Goal: Information Seeking & Learning: Check status

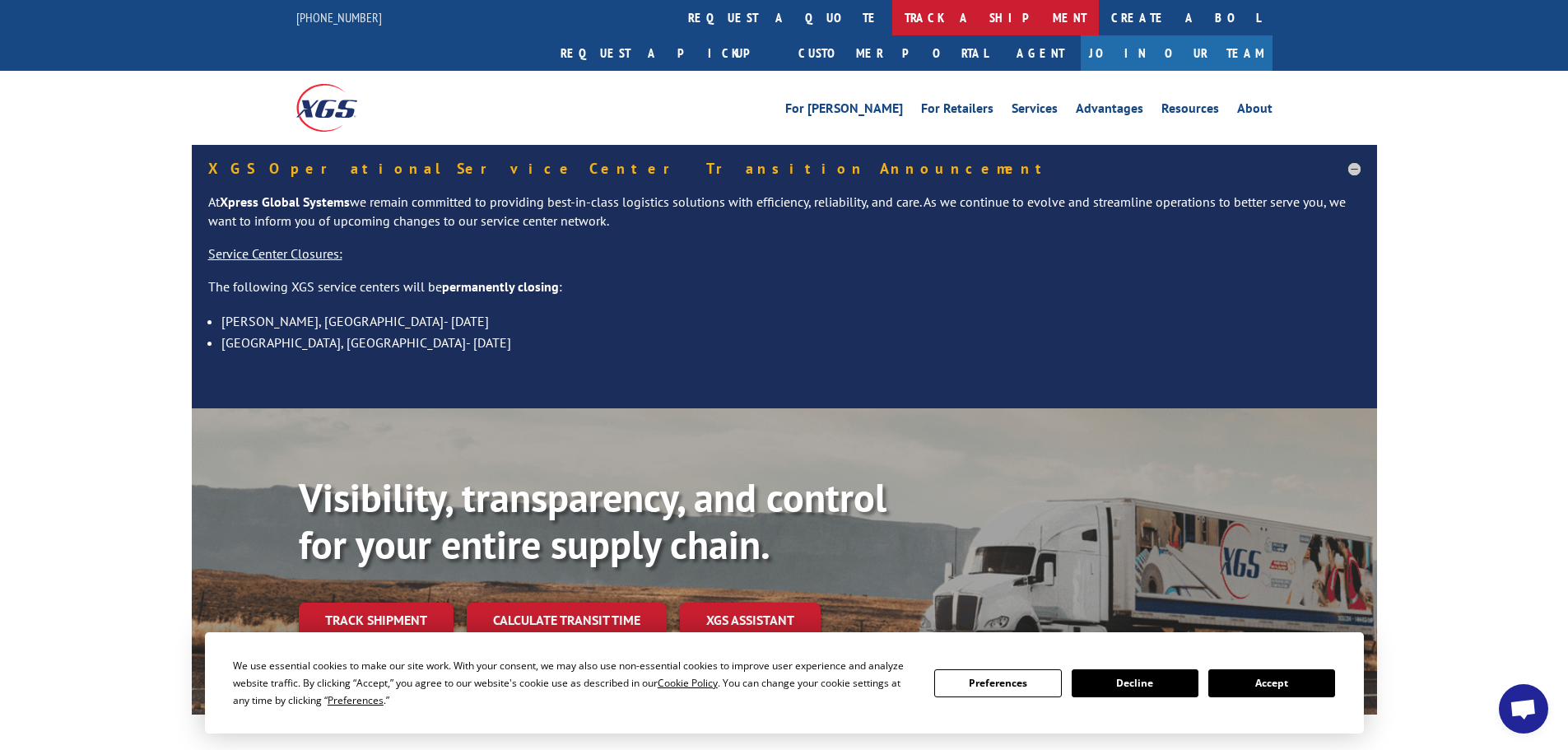
click at [892, 23] on link "track a shipment" at bounding box center [995, 18] width 206 height 36
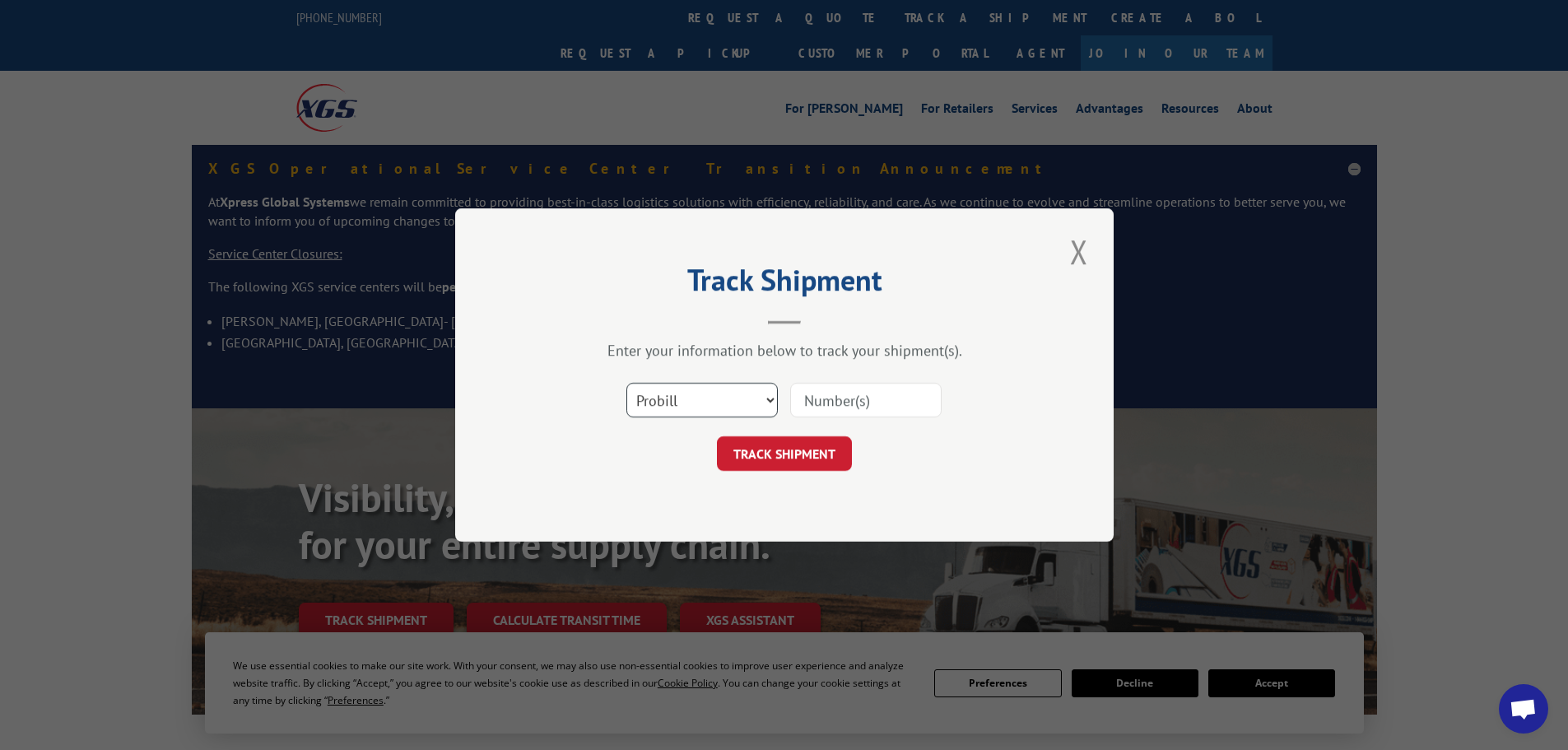
click at [711, 404] on select "Select category... Probill BOL PO" at bounding box center [702, 400] width 151 height 35
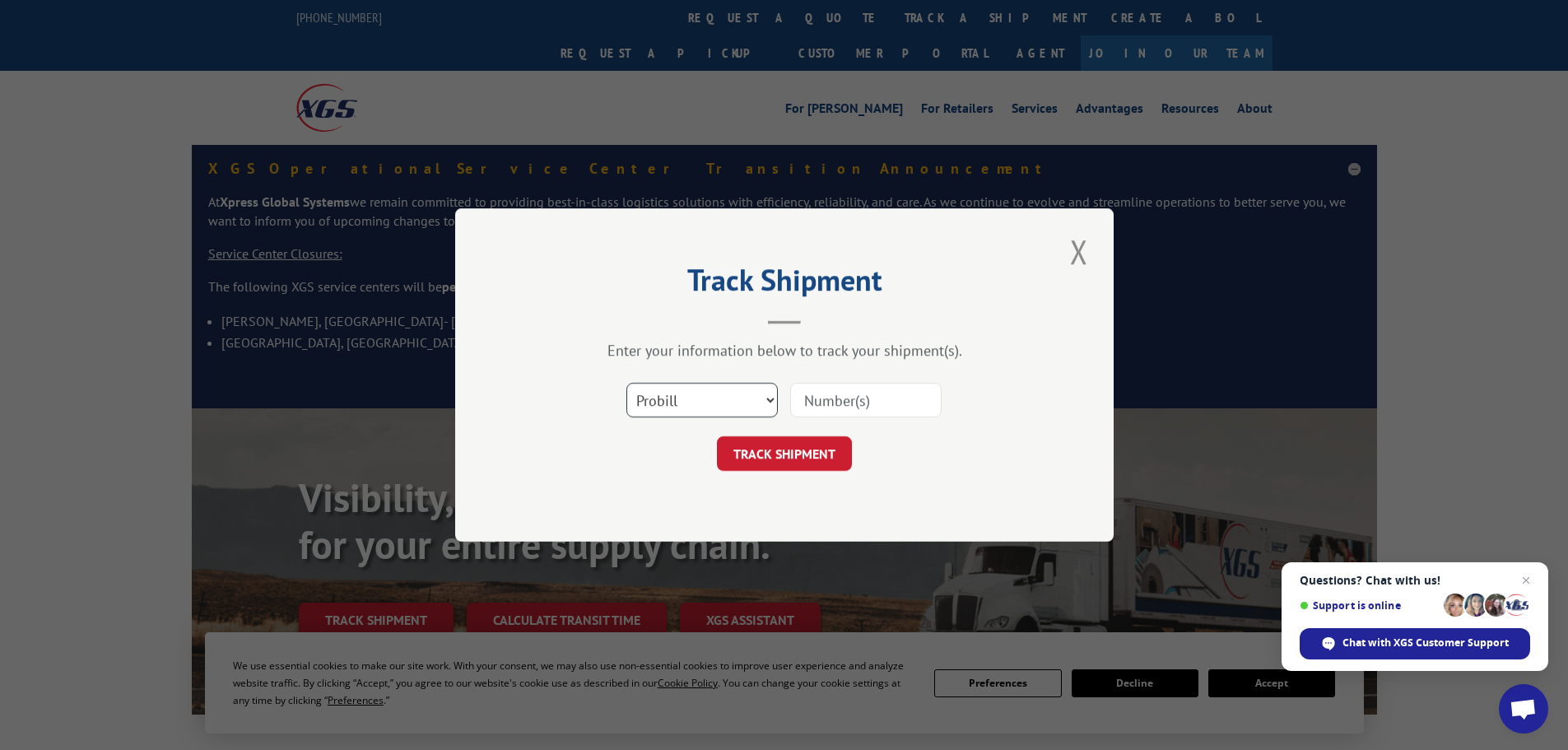
select select "po"
click at [627, 383] on select "Select category... Probill BOL PO" at bounding box center [702, 400] width 151 height 35
click at [820, 394] on input at bounding box center [865, 400] width 151 height 35
type input "40534940"
click button "TRACK SHIPMENT" at bounding box center [784, 453] width 135 height 35
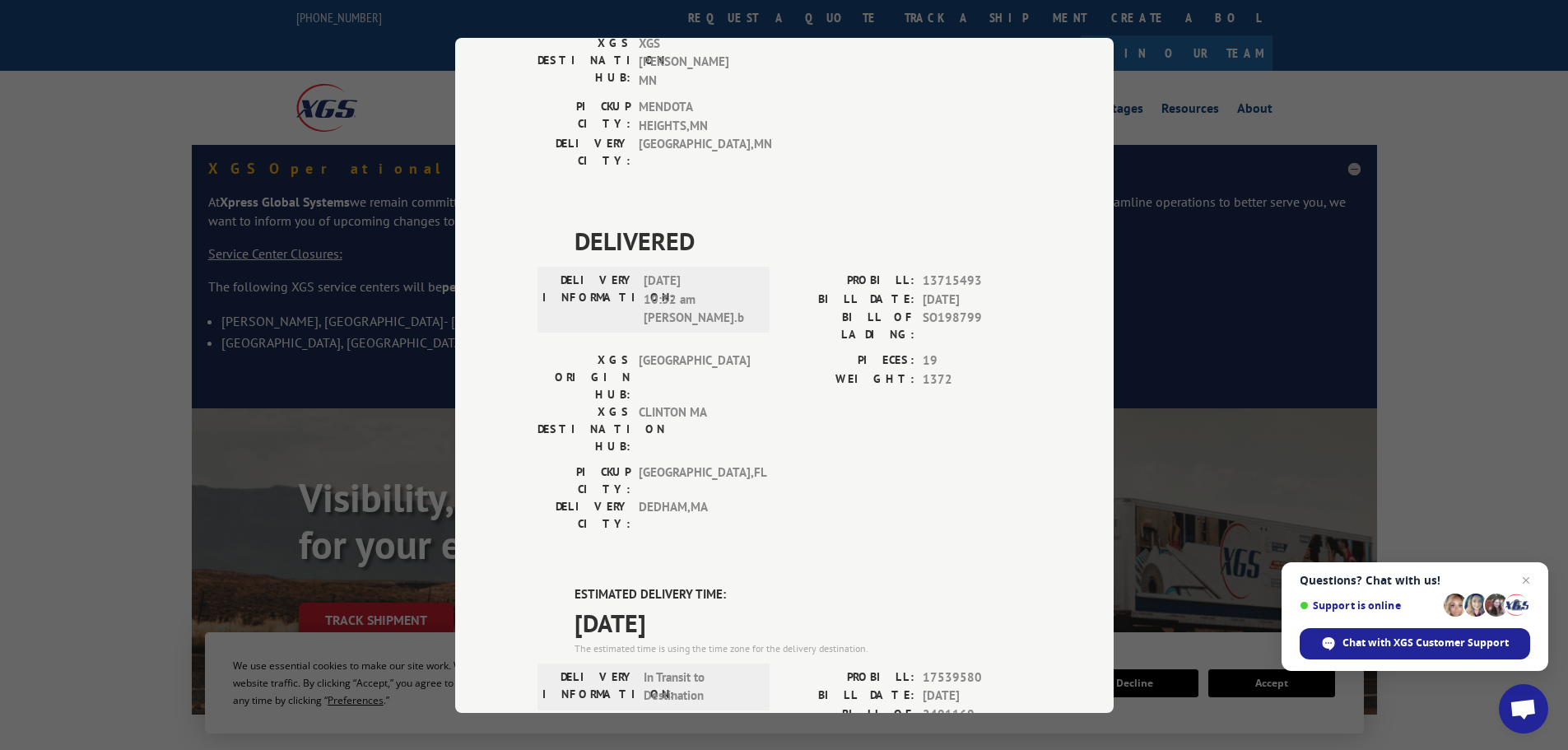
scroll to position [82, 0]
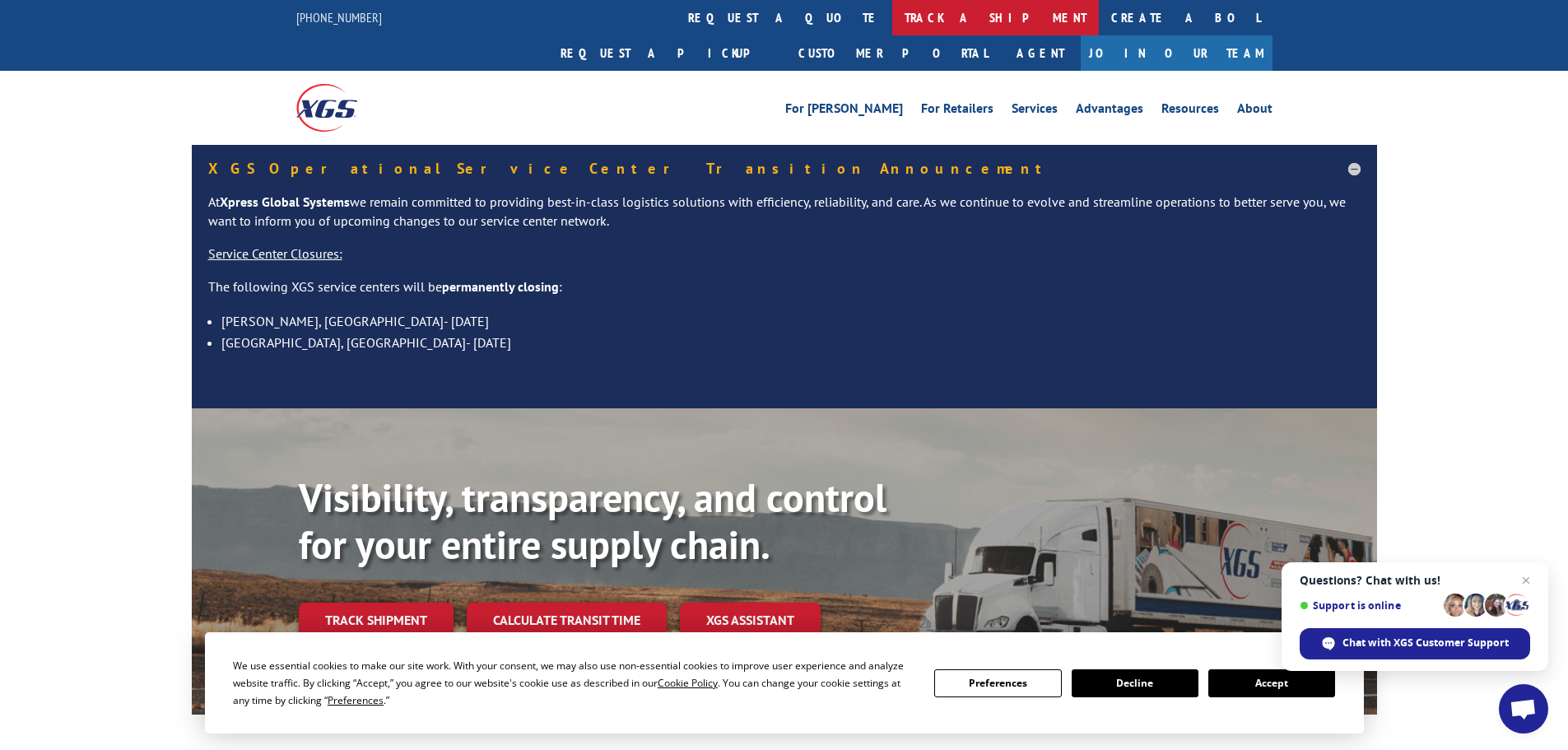
click at [892, 13] on link "track a shipment" at bounding box center [995, 18] width 206 height 36
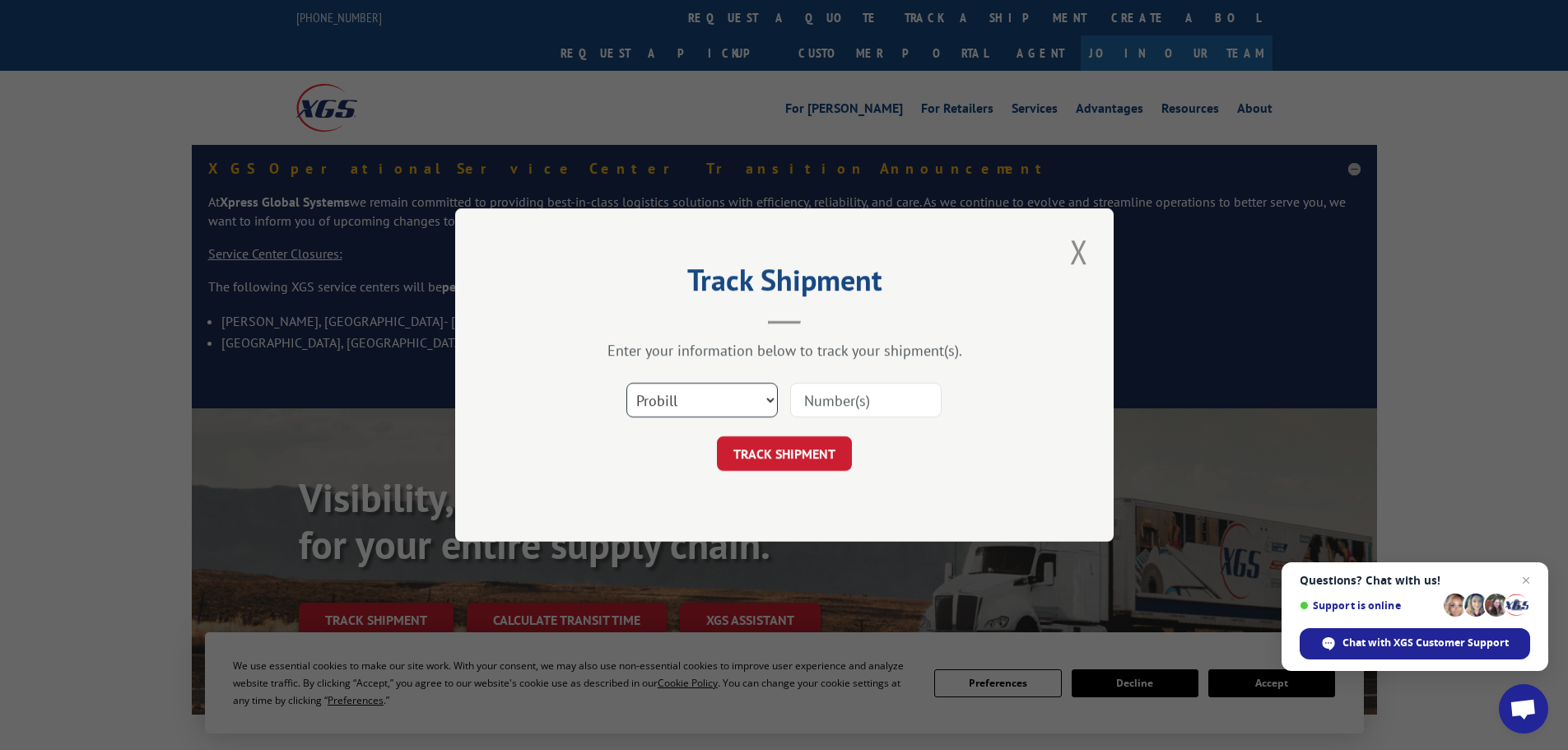
click at [711, 394] on select "Select category... Probill BOL PO" at bounding box center [702, 400] width 151 height 35
select select "po"
click at [627, 383] on select "Select category... Probill BOL PO" at bounding box center [702, 400] width 151 height 35
click at [889, 402] on input at bounding box center [865, 400] width 151 height 35
type input "40535168"
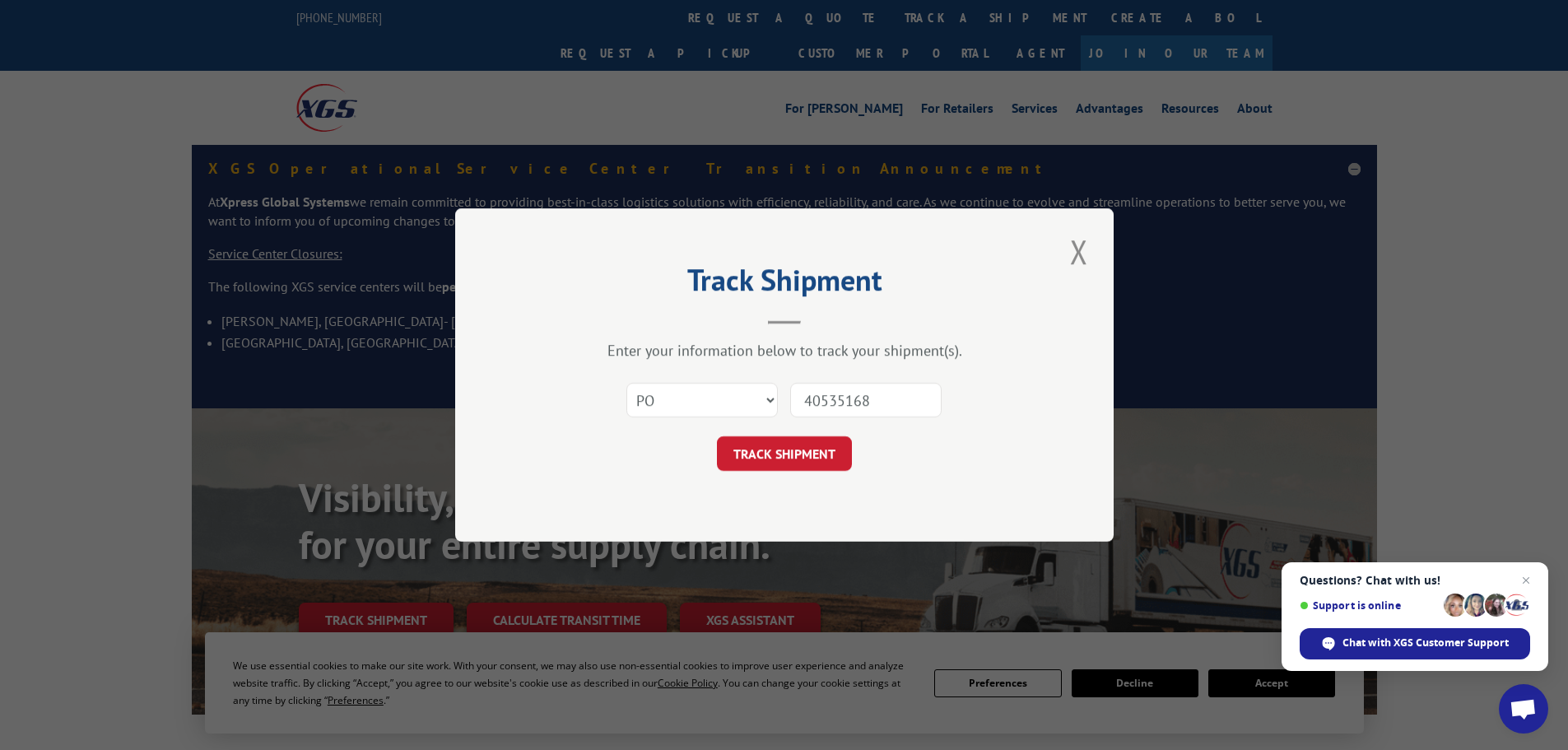
click at [716, 436] on button "TRACK SHIPMENT" at bounding box center [784, 453] width 135 height 35
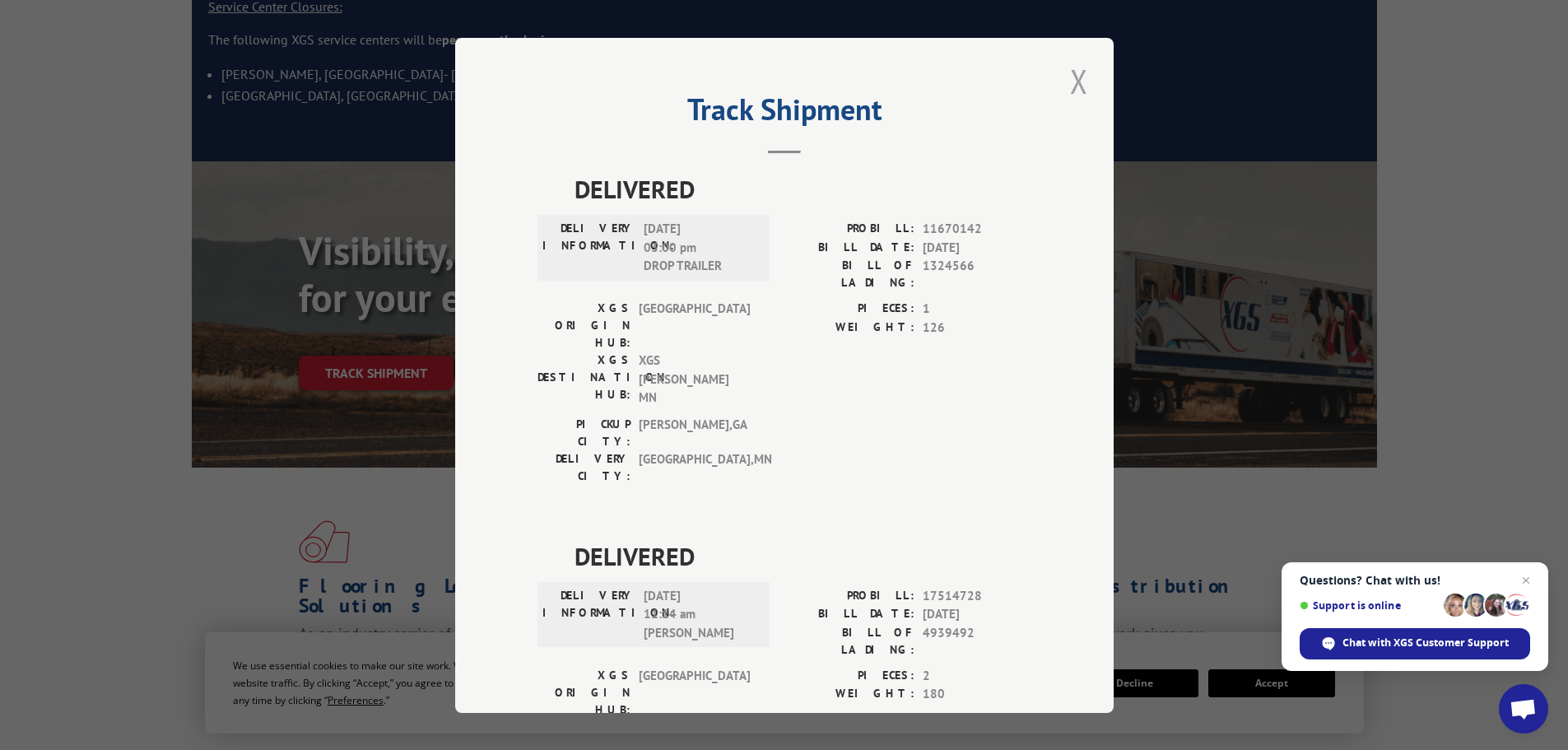
click at [1068, 83] on button "Close modal" at bounding box center [1079, 81] width 28 height 45
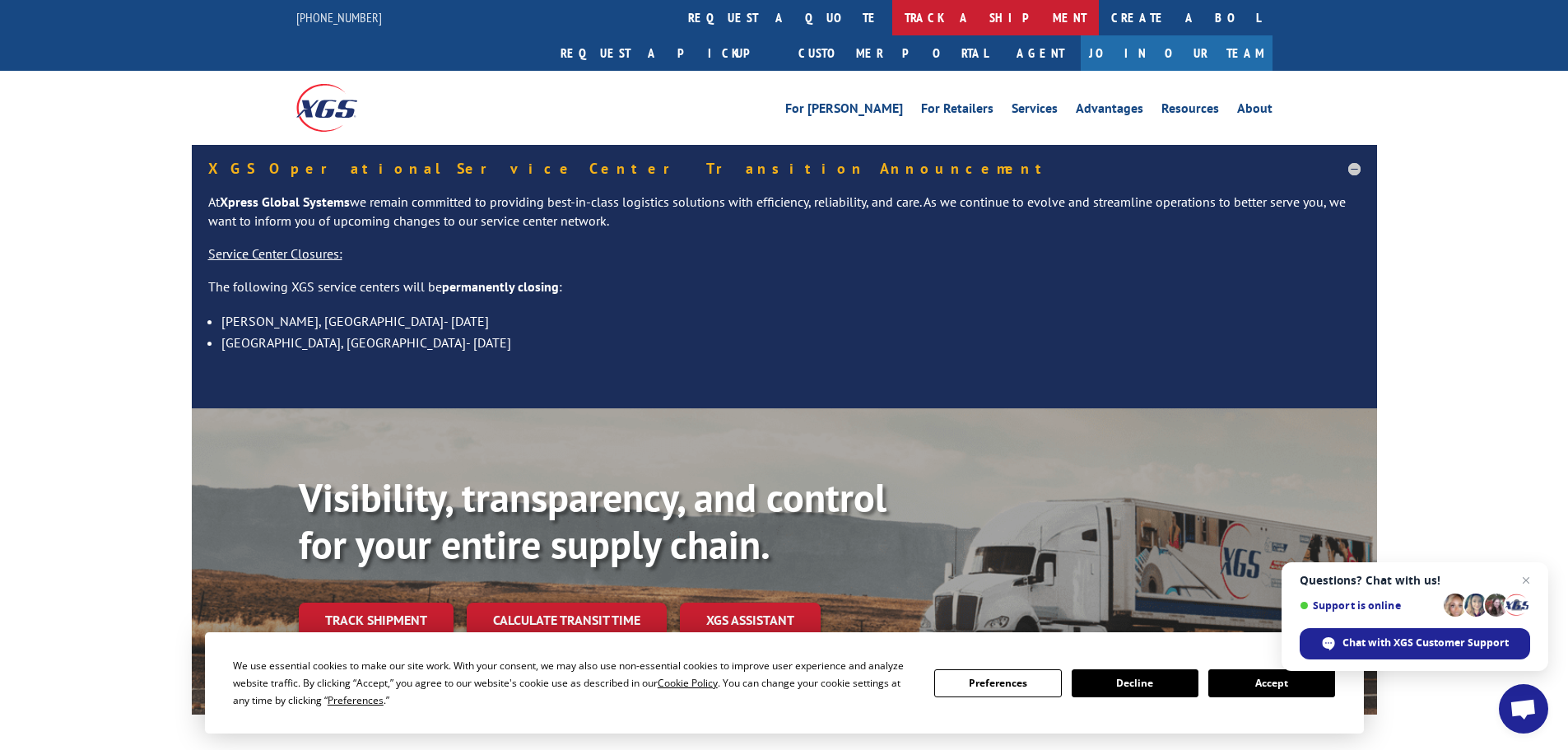
click at [892, 15] on link "track a shipment" at bounding box center [995, 18] width 206 height 36
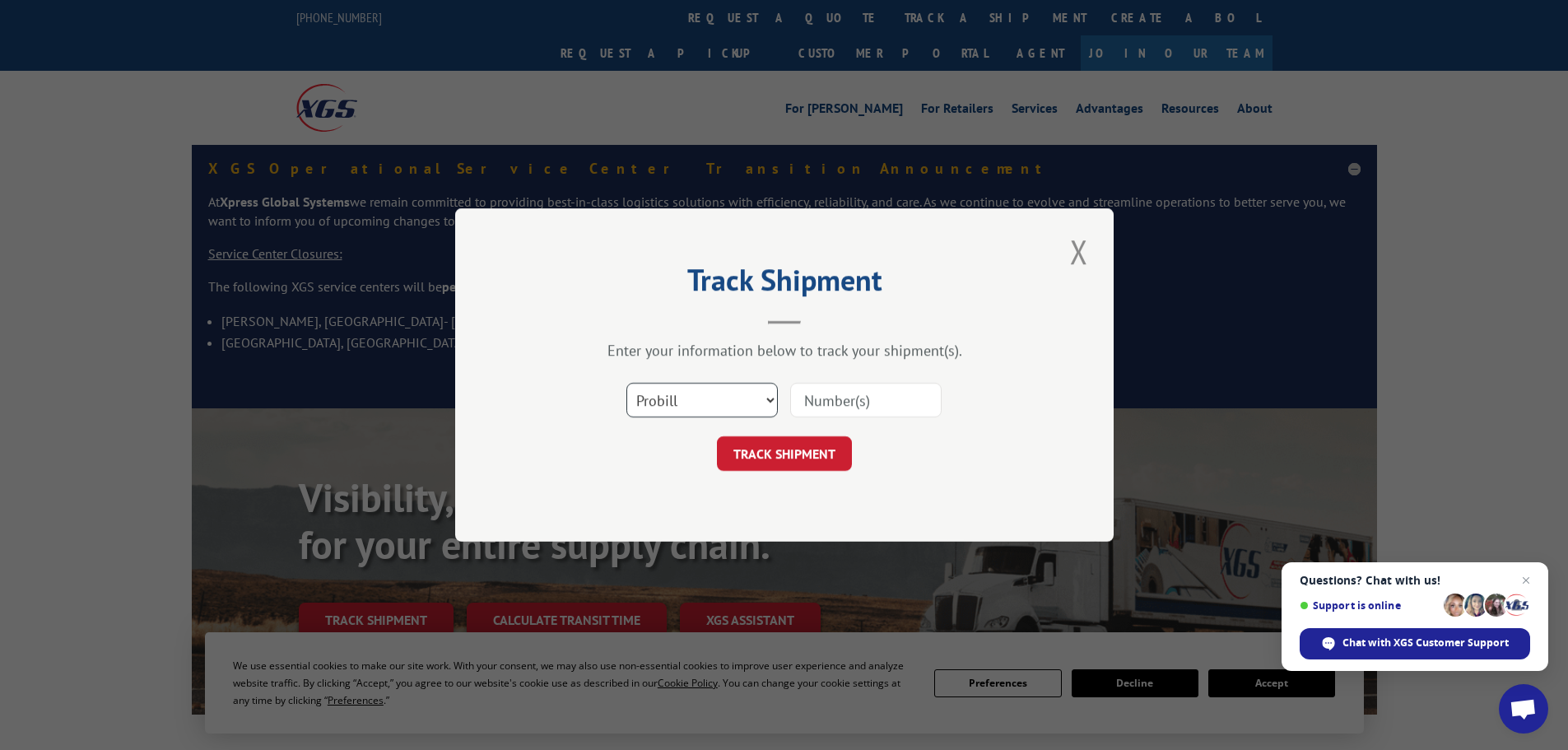
click at [742, 395] on select "Select category... Probill BOL PO" at bounding box center [702, 400] width 151 height 35
select select "po"
click at [627, 383] on select "Select category... Probill BOL PO" at bounding box center [702, 400] width 151 height 35
click at [843, 398] on input at bounding box center [865, 400] width 151 height 35
type input "40535240"
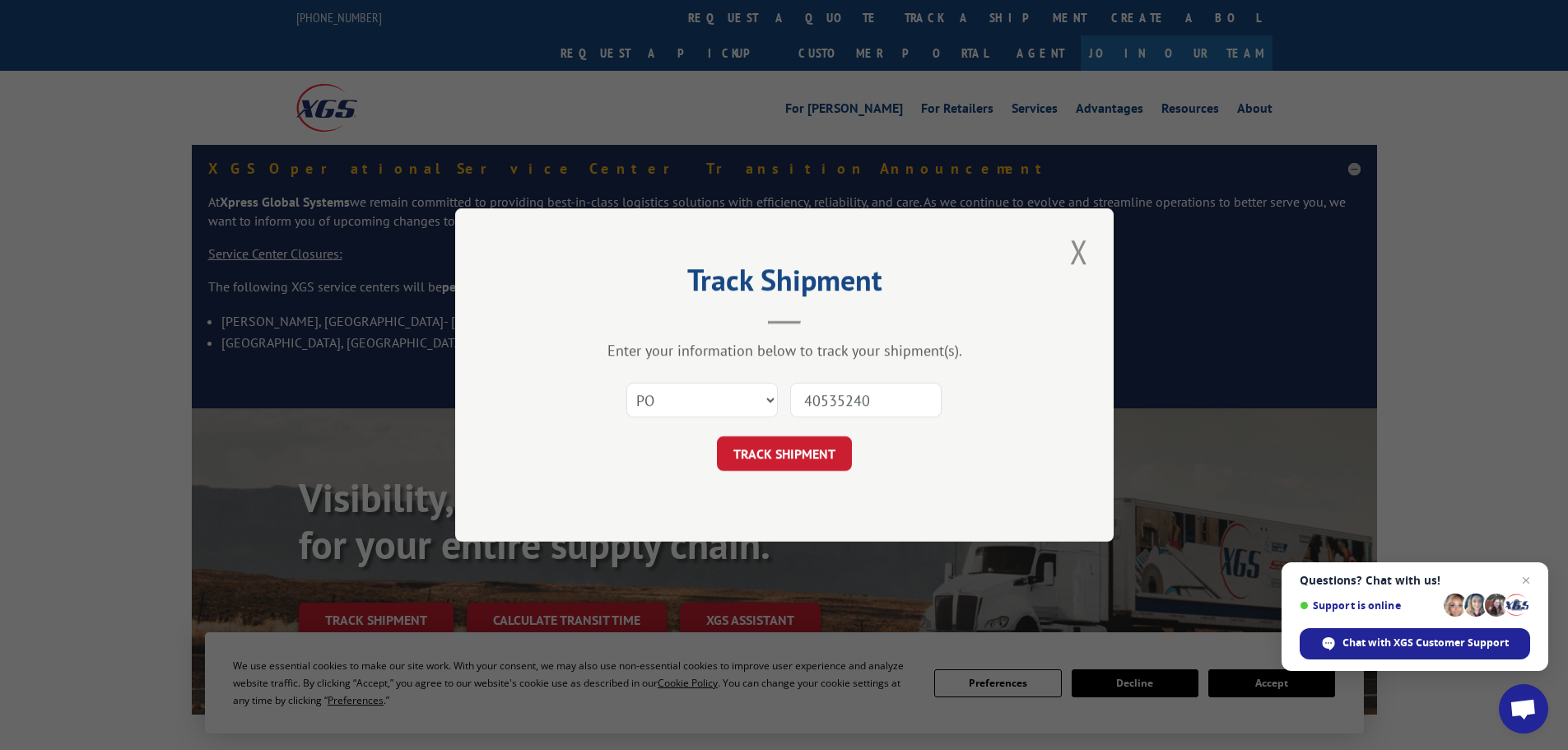
click button "TRACK SHIPMENT" at bounding box center [784, 453] width 135 height 35
